Goal: Complete application form

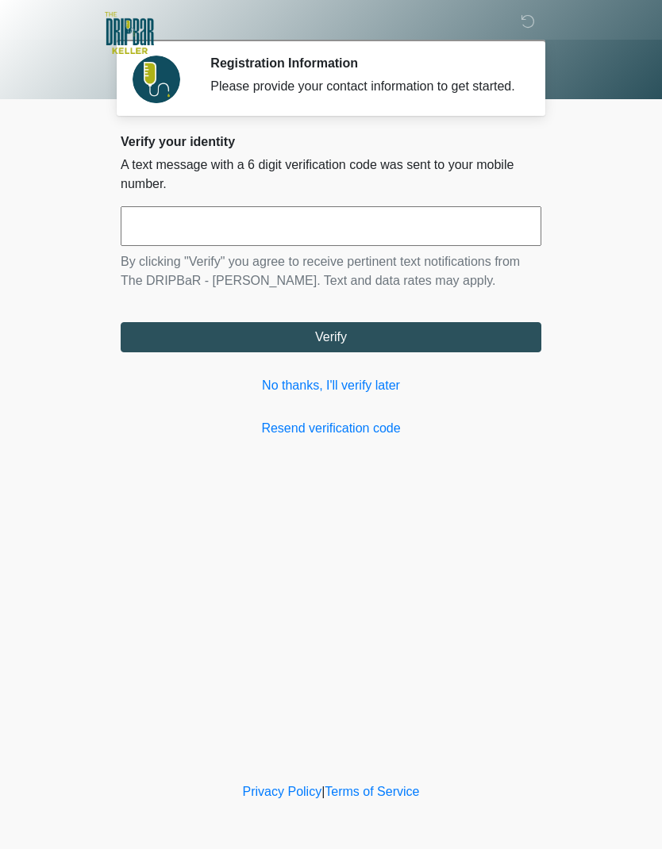
click at [295, 246] on input "text" at bounding box center [331, 226] width 421 height 40
type input "******"
click at [482, 344] on button "Verify" at bounding box center [331, 337] width 421 height 30
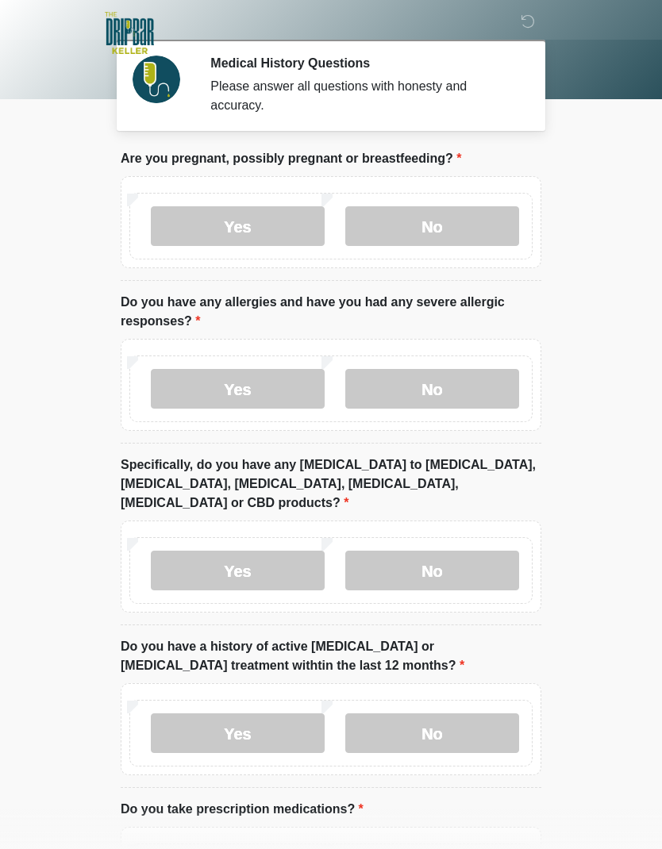
click at [471, 222] on label "No" at bounding box center [432, 226] width 174 height 40
click at [260, 382] on label "Yes" at bounding box center [238, 389] width 174 height 40
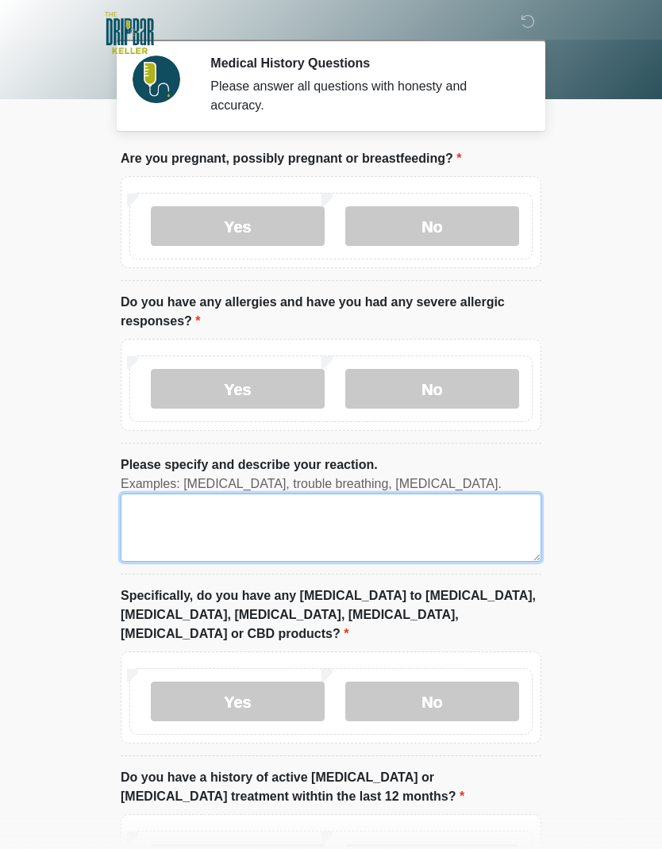
click at [345, 518] on textarea "Please specify and describe your reaction." at bounding box center [331, 528] width 421 height 68
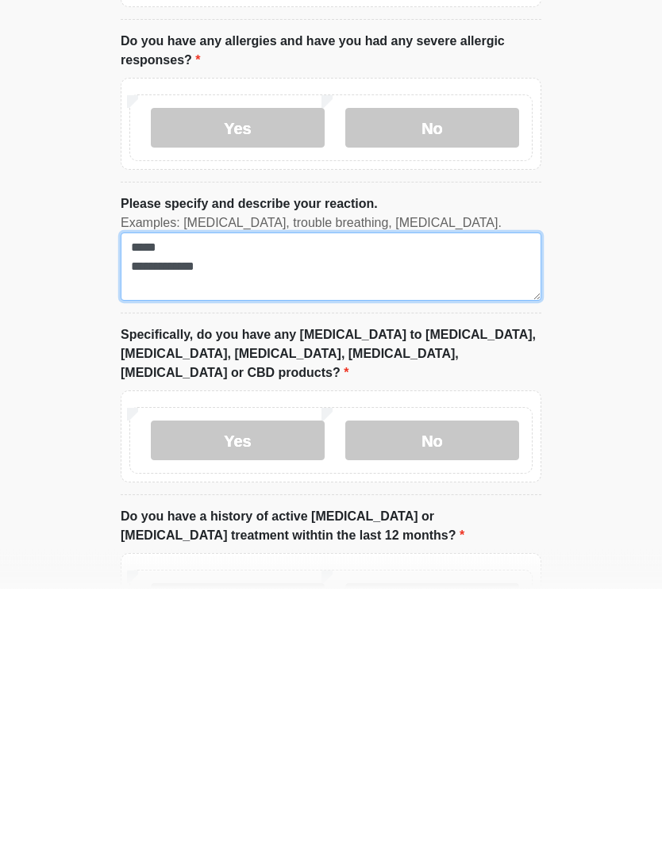
type textarea "**********"
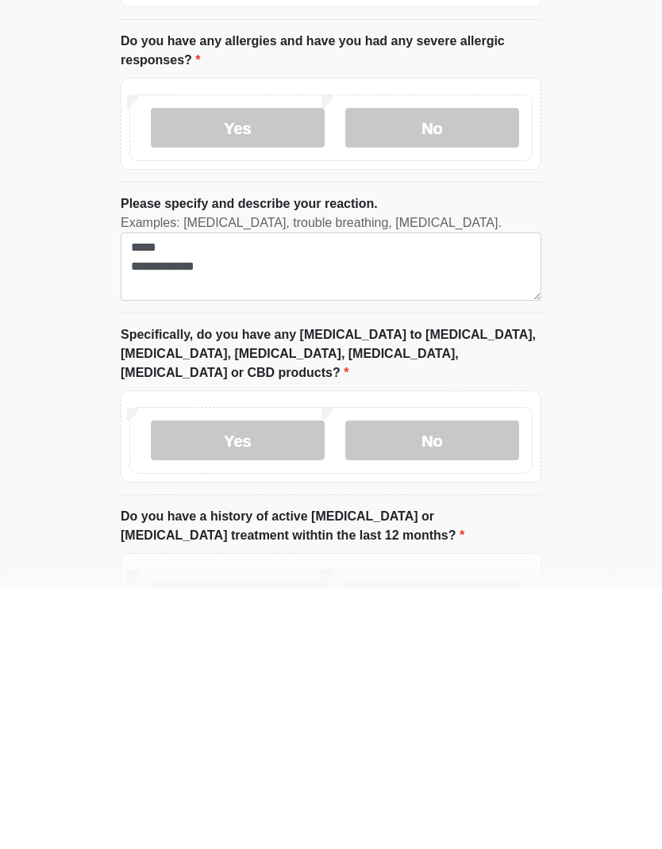
click at [463, 682] on label "No" at bounding box center [432, 702] width 174 height 40
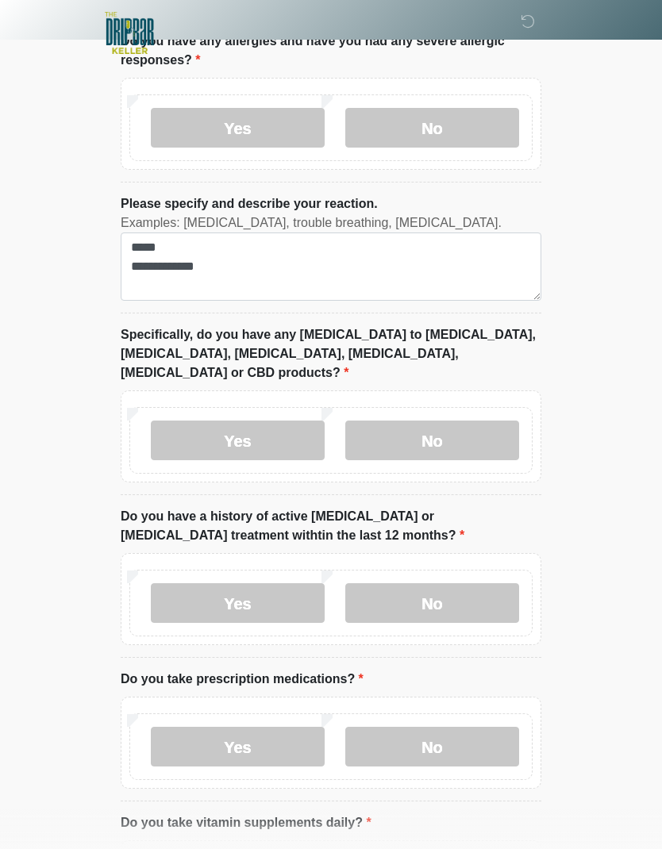
click at [476, 583] on label "No" at bounding box center [432, 603] width 174 height 40
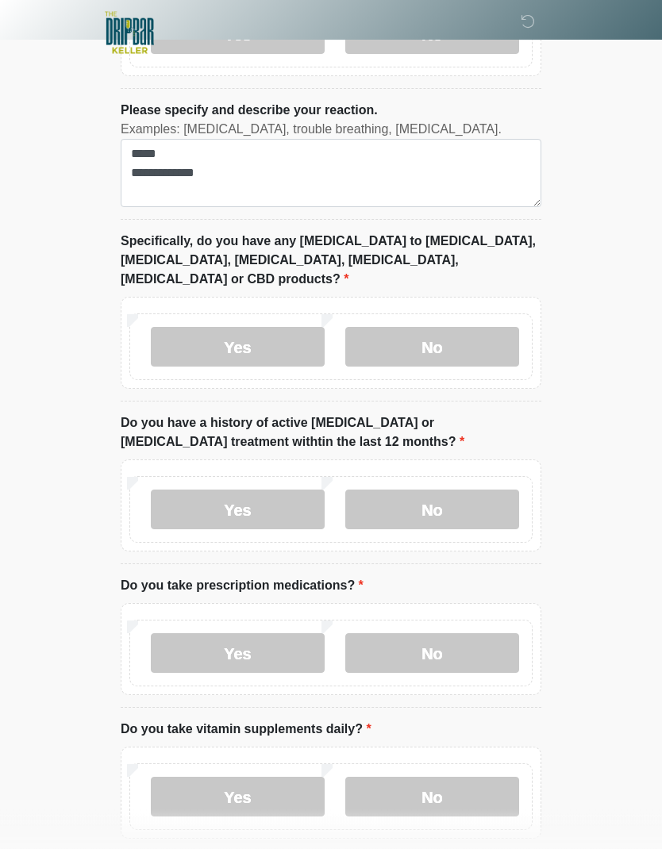
click at [247, 637] on label "Yes" at bounding box center [238, 654] width 174 height 40
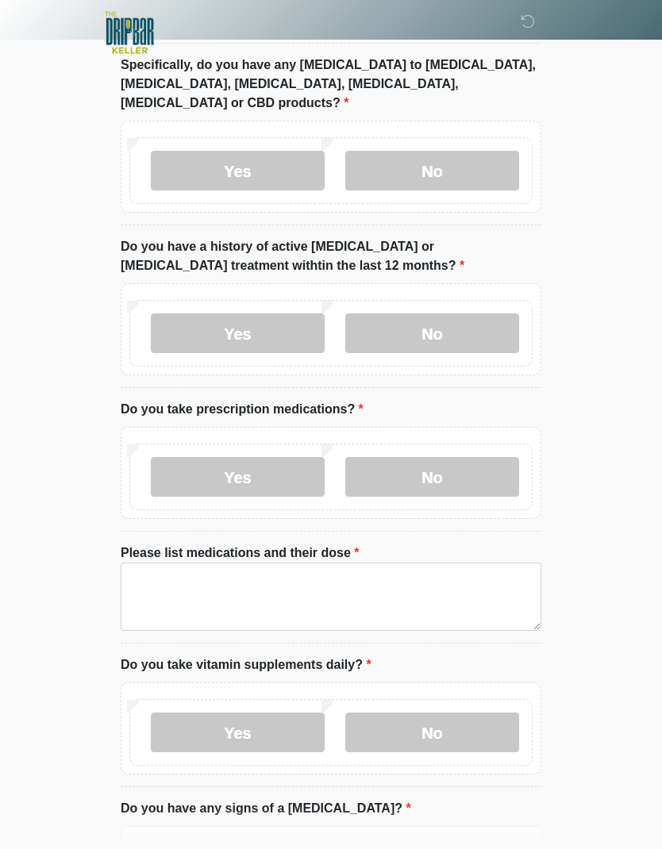
scroll to position [531, 0]
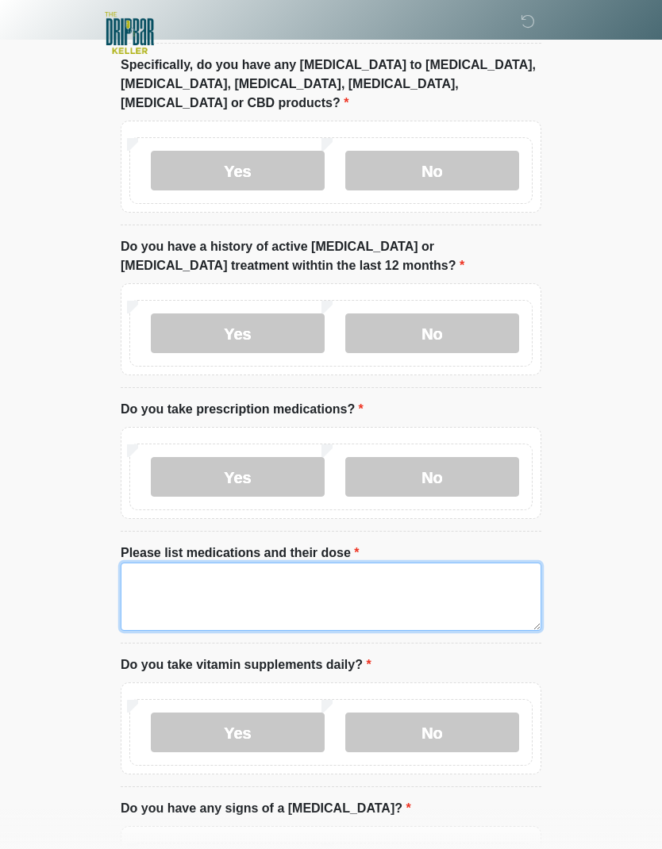
click at [375, 572] on textarea "Please list medications and their dose" at bounding box center [331, 597] width 421 height 68
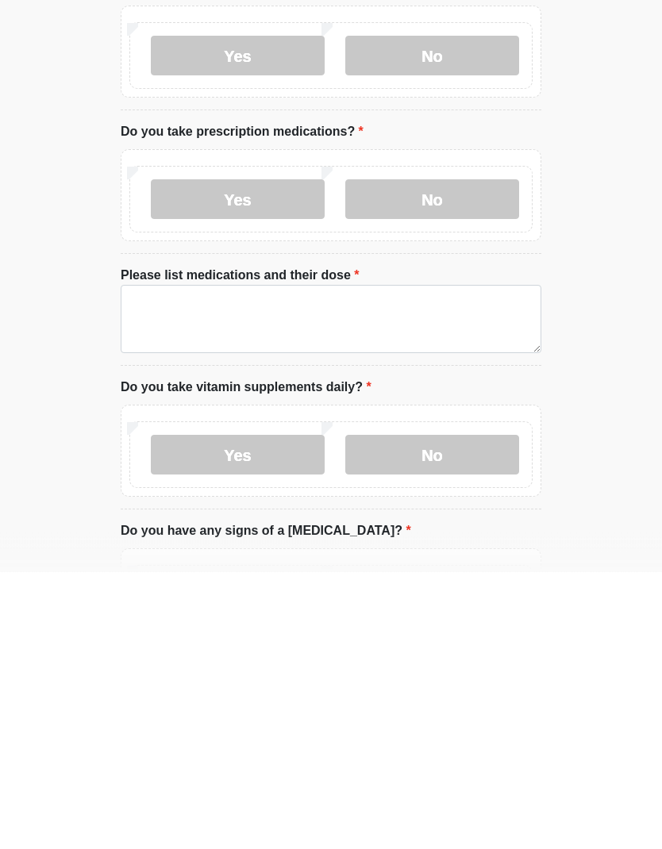
click at [464, 713] on label "No" at bounding box center [432, 733] width 174 height 40
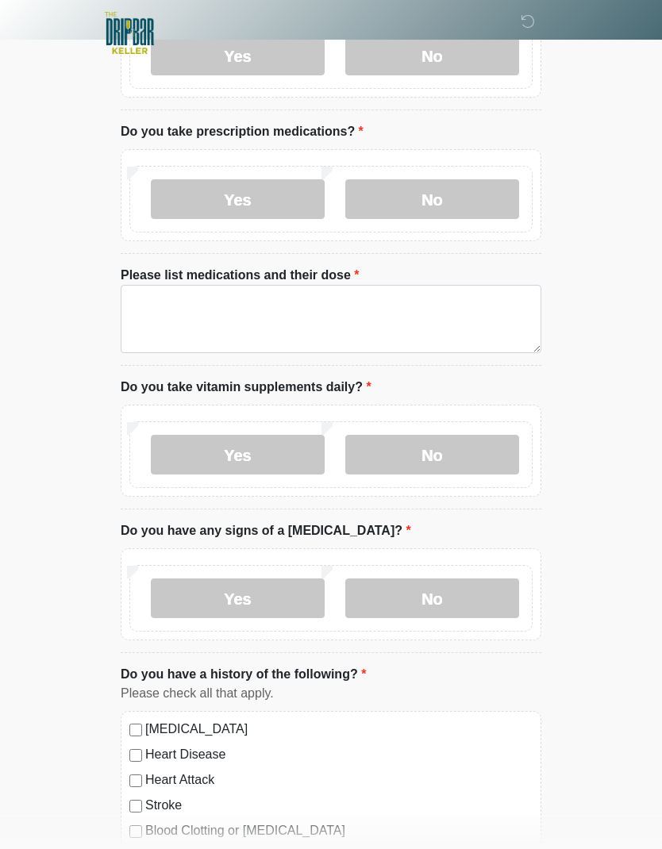
click at [461, 579] on label "No" at bounding box center [432, 599] width 174 height 40
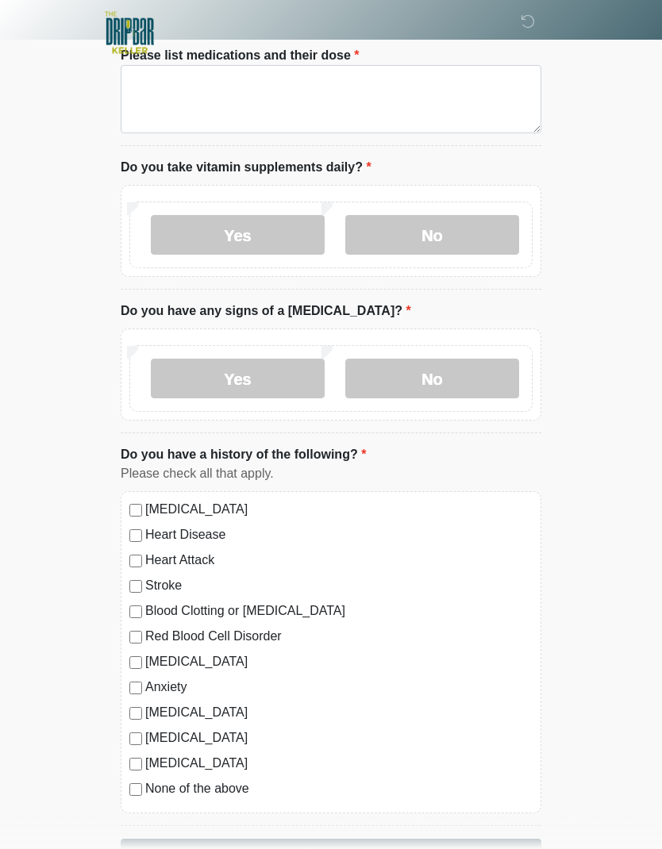
scroll to position [1048, 0]
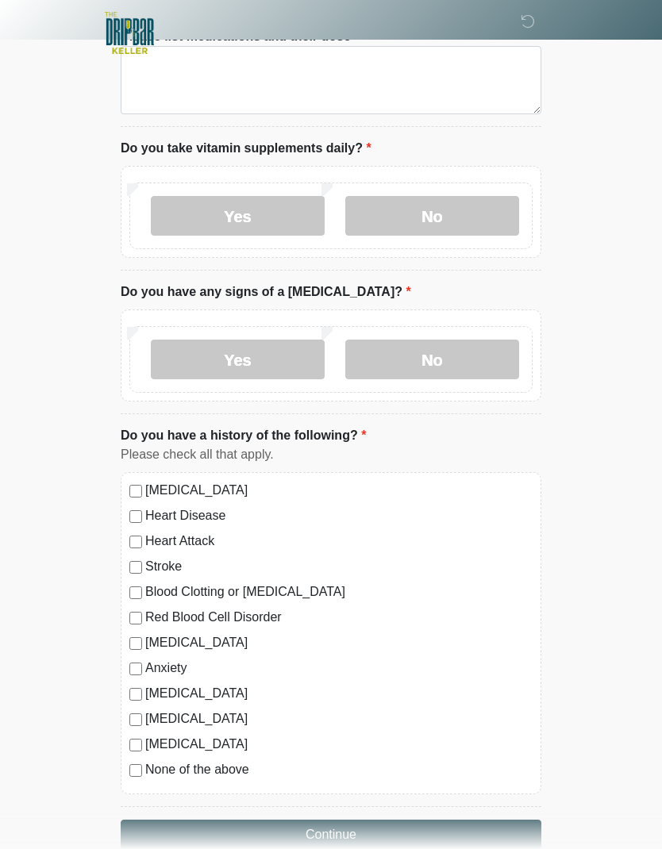
click at [147, 481] on label "High Blood Pressure" at bounding box center [338, 490] width 387 height 19
click at [147, 684] on label "Autoimmune Disorder" at bounding box center [338, 693] width 387 height 19
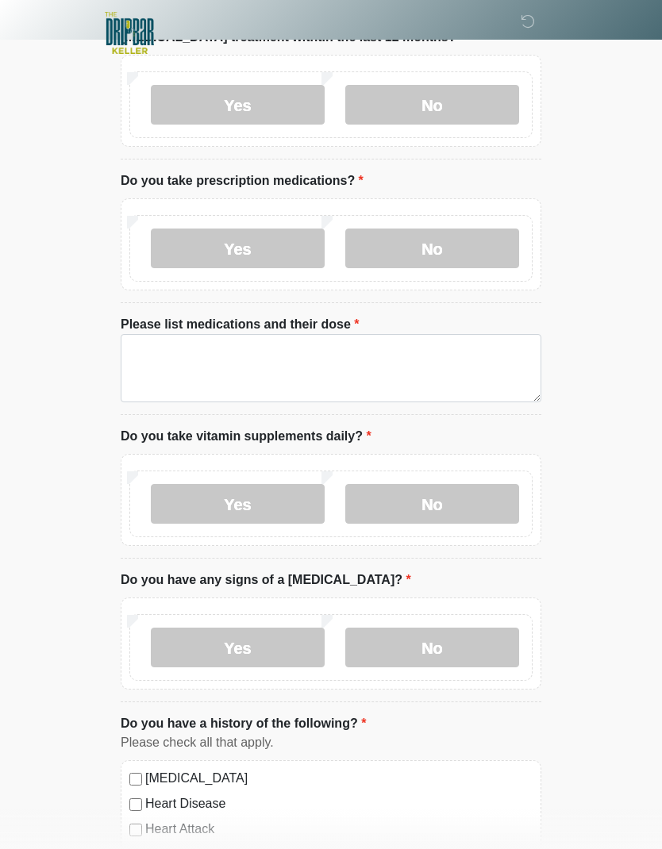
scroll to position [759, 0]
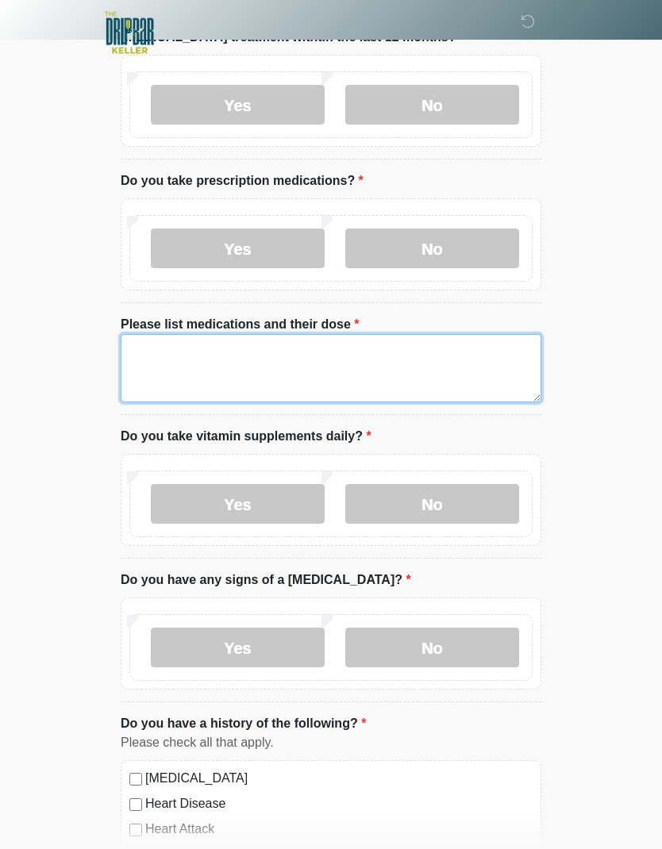
click at [406, 343] on textarea "Please list medications and their dose" at bounding box center [331, 369] width 421 height 68
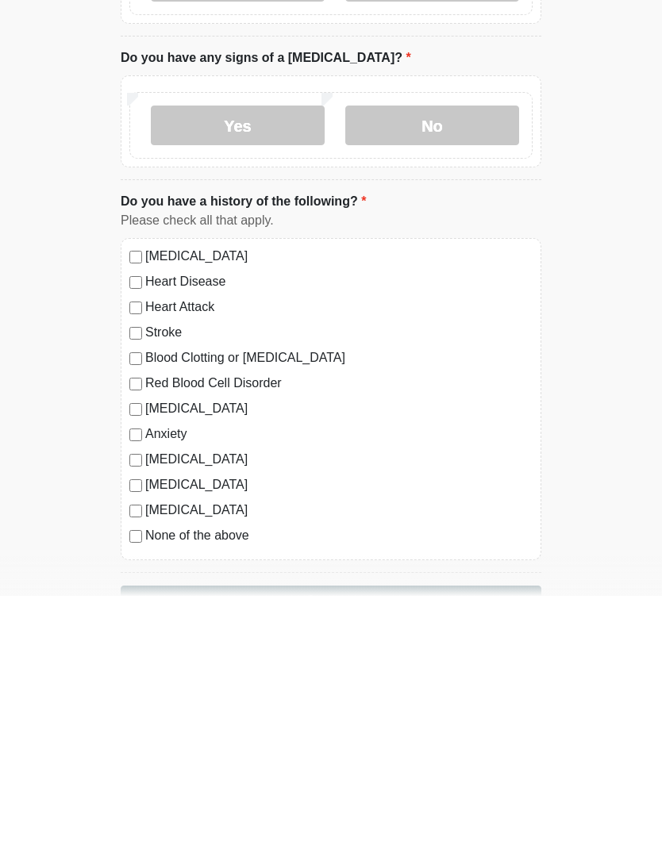
scroll to position [1111, 0]
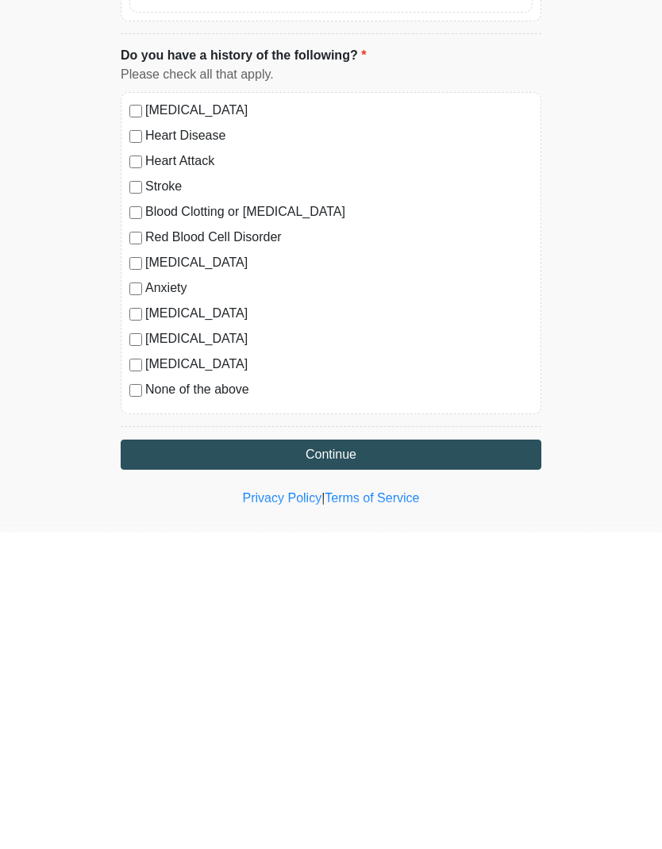
type textarea "**********"
click at [450, 756] on button "Continue" at bounding box center [331, 771] width 421 height 30
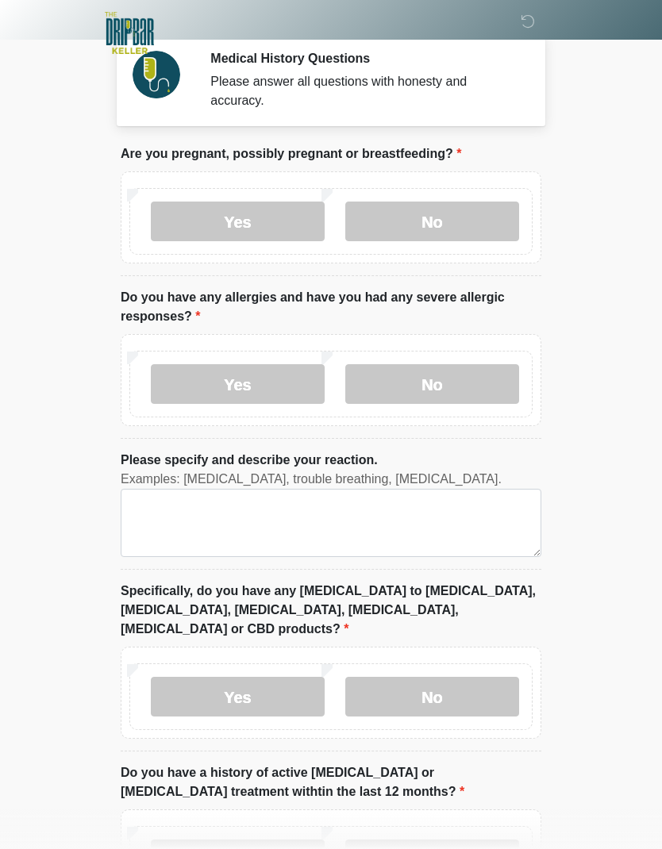
scroll to position [0, 0]
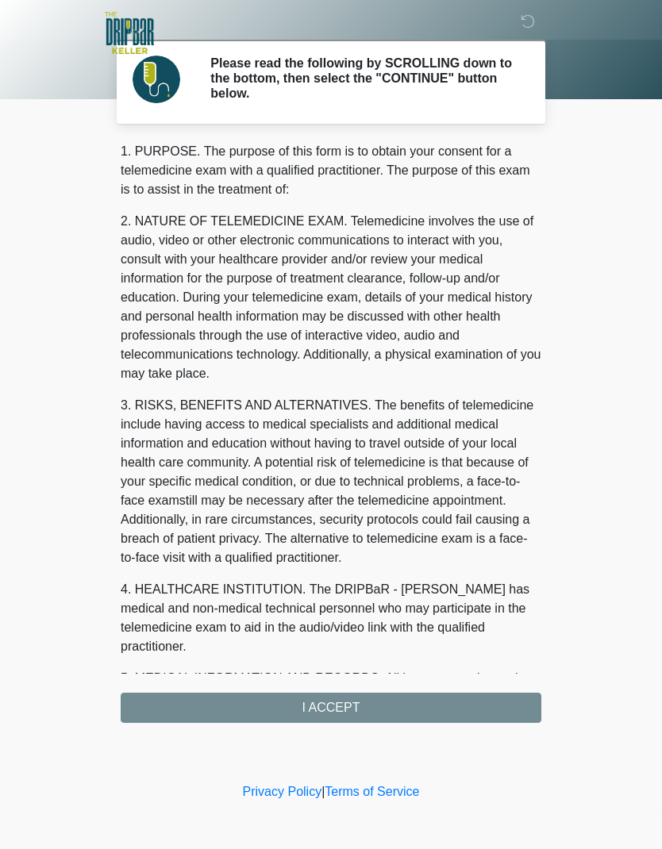
click at [361, 691] on div "1. PURPOSE. The purpose of this form is to obtain your consent for a telemedici…" at bounding box center [331, 432] width 421 height 581
click at [381, 712] on div "1. PURPOSE. The purpose of this form is to obtain your consent for a telemedici…" at bounding box center [331, 432] width 421 height 581
click at [333, 702] on div "1. PURPOSE. The purpose of this form is to obtain your consent for a telemedici…" at bounding box center [331, 432] width 421 height 581
click at [338, 703] on div "1. PURPOSE. The purpose of this form is to obtain your consent for a telemedici…" at bounding box center [331, 432] width 421 height 581
click at [328, 710] on div "1. PURPOSE. The purpose of this form is to obtain your consent for a telemedici…" at bounding box center [331, 432] width 421 height 581
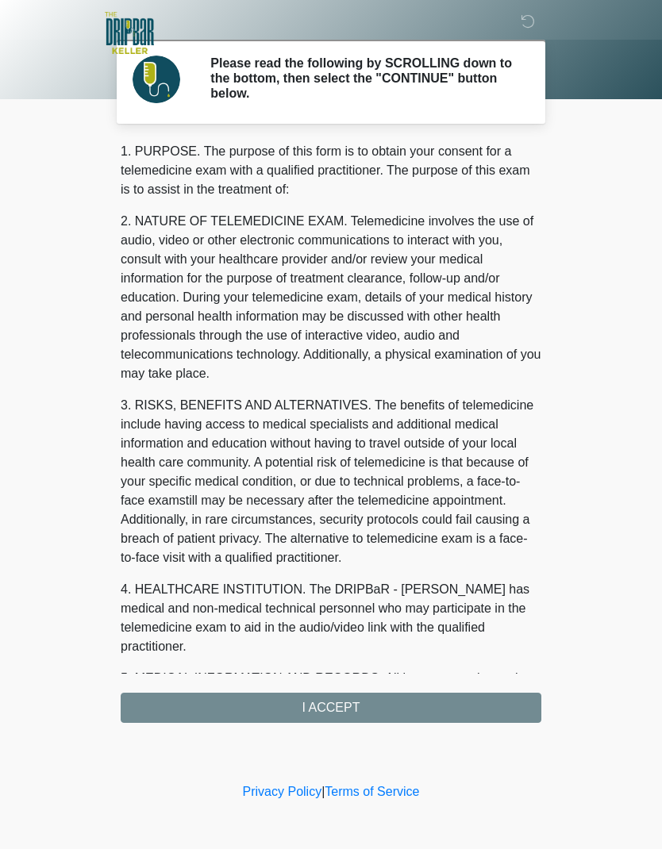
click at [344, 709] on div "1. PURPOSE. The purpose of this form is to obtain your consent for a telemedici…" at bounding box center [331, 432] width 421 height 581
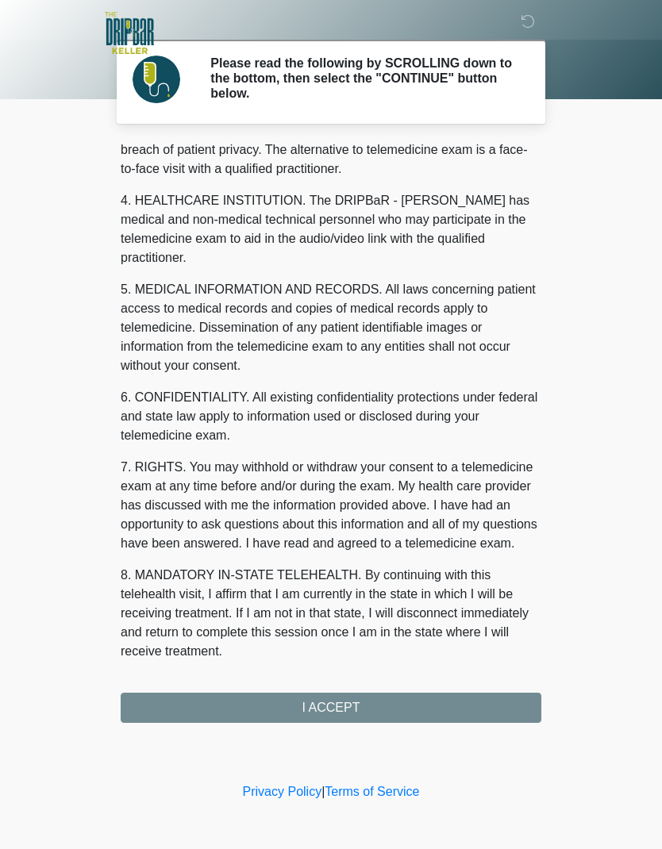
scroll to position [389, 0]
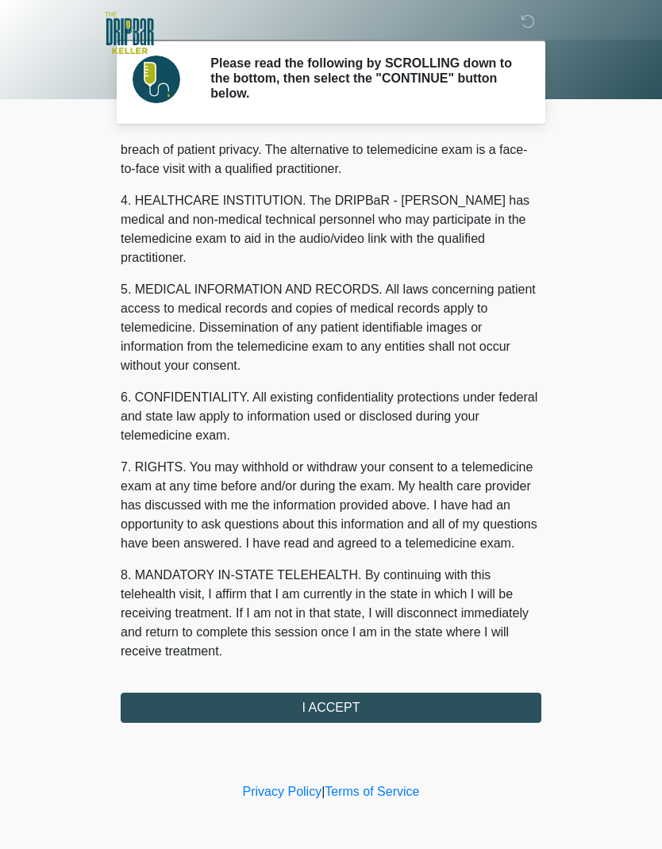
click at [335, 710] on button "I ACCEPT" at bounding box center [331, 708] width 421 height 30
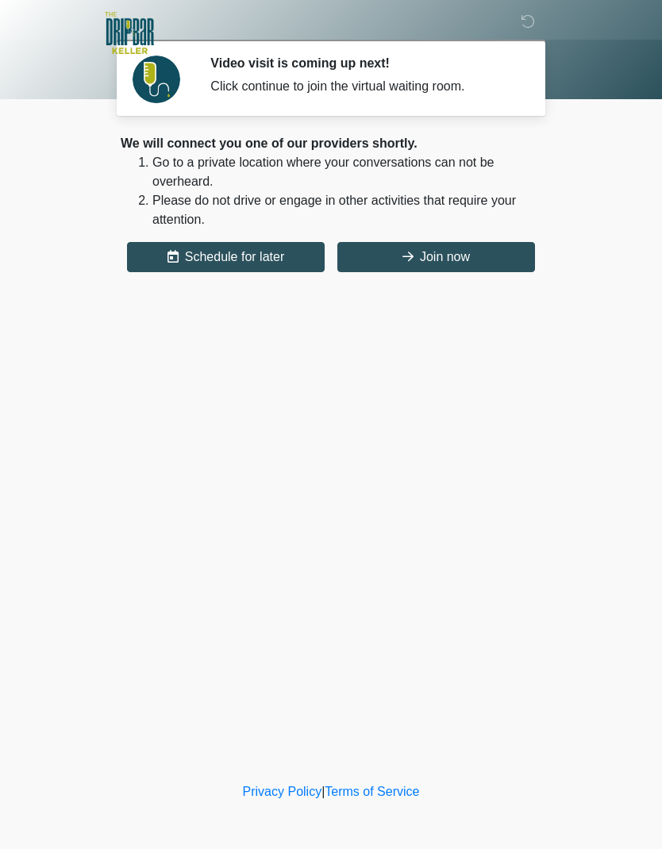
click at [420, 257] on button "Join now" at bounding box center [436, 257] width 198 height 30
